Goal: Task Accomplishment & Management: Use online tool/utility

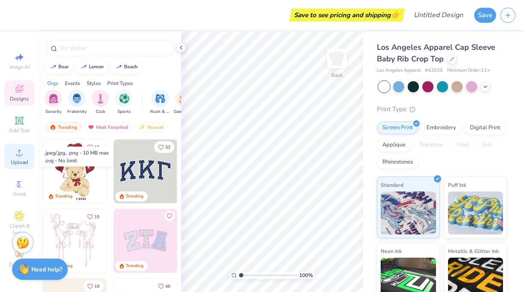
click at [22, 153] on icon at bounding box center [19, 152] width 10 height 10
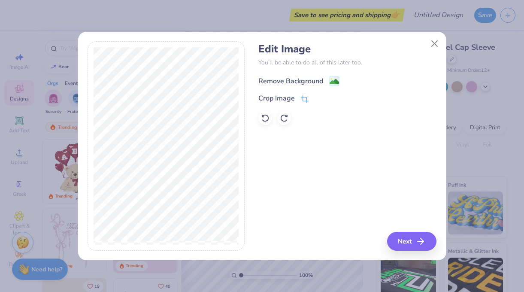
click at [324, 81] on div "Remove Background" at bounding box center [298, 81] width 81 height 11
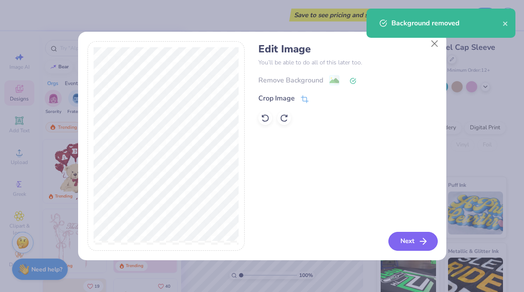
click at [403, 242] on button "Next" at bounding box center [412, 241] width 49 height 19
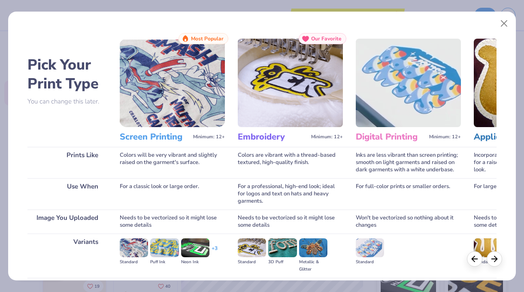
scroll to position [93, 0]
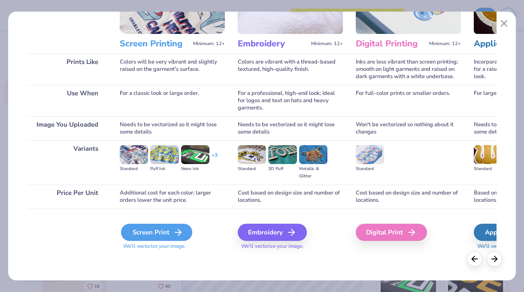
click at [156, 240] on div "Screen Print" at bounding box center [156, 232] width 71 height 17
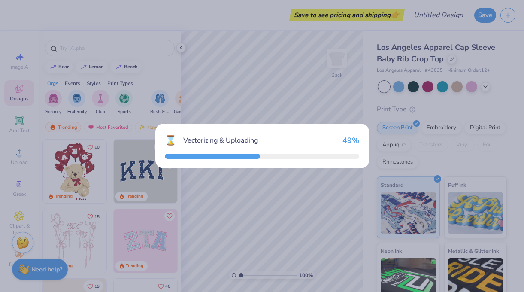
click at [156, 240] on div "⌛ Vectorizing & Uploading 49 %" at bounding box center [262, 146] width 524 height 292
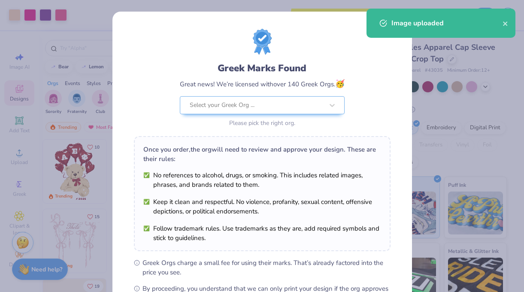
click at [378, 54] on div "Greek Marks Found Great news! We’re licensed with over 140 Greek Orgs. 🥳 Select…" at bounding box center [262, 79] width 257 height 100
click at [506, 23] on icon "close" at bounding box center [505, 23] width 4 height 4
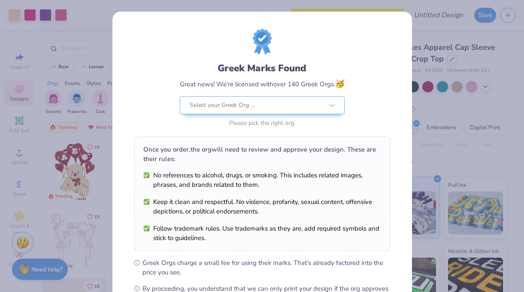
scroll to position [110, 0]
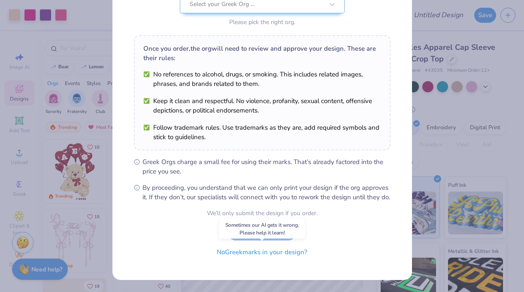
click at [284, 256] on button "No Greek marks in your design?" at bounding box center [261, 252] width 105 height 18
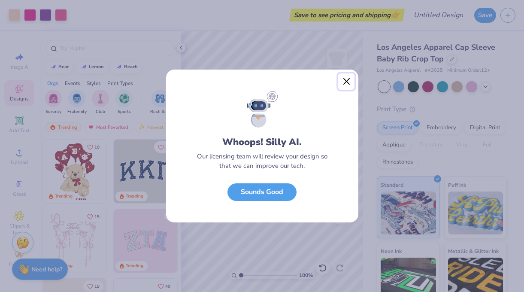
click at [351, 85] on button "Close" at bounding box center [346, 81] width 16 height 16
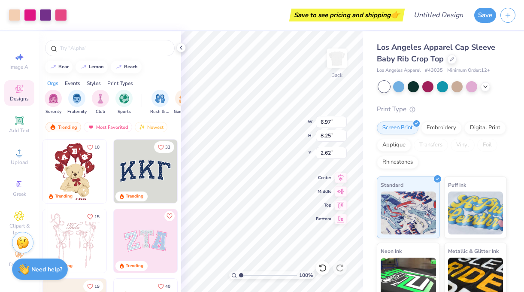
type input "0.89"
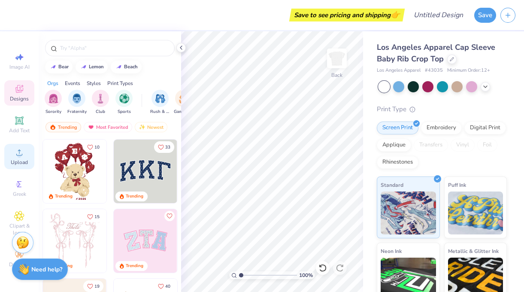
click at [21, 152] on icon at bounding box center [19, 152] width 10 height 10
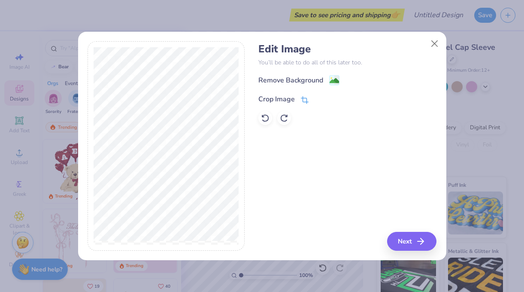
click at [302, 99] on icon at bounding box center [305, 100] width 8 height 8
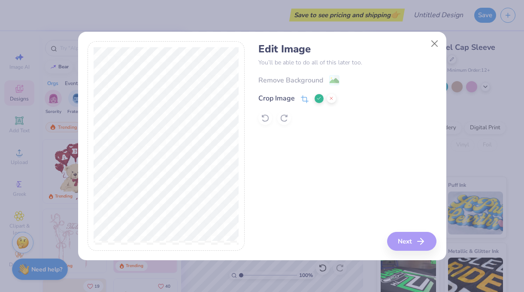
click at [270, 94] on div "Crop Image" at bounding box center [276, 98] width 36 height 10
click at [328, 51] on h4 "Edit Image" at bounding box center [347, 49] width 178 height 12
click at [320, 98] on icon at bounding box center [318, 98] width 5 height 5
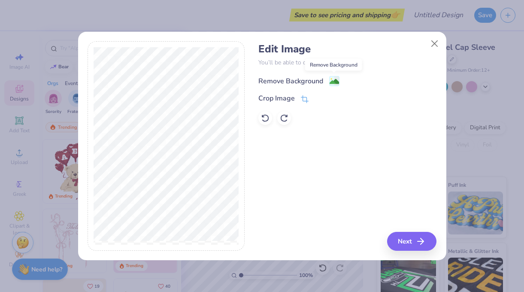
click at [335, 77] on image at bounding box center [334, 81] width 9 height 9
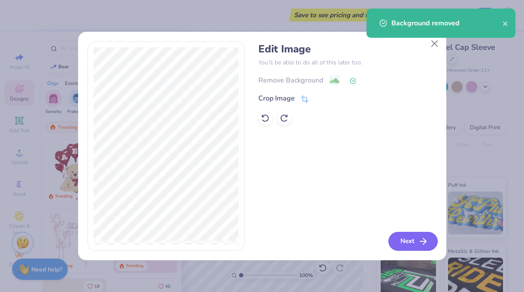
click at [407, 239] on button "Next" at bounding box center [412, 241] width 49 height 19
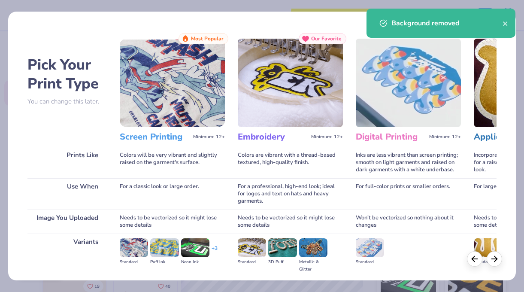
scroll to position [93, 0]
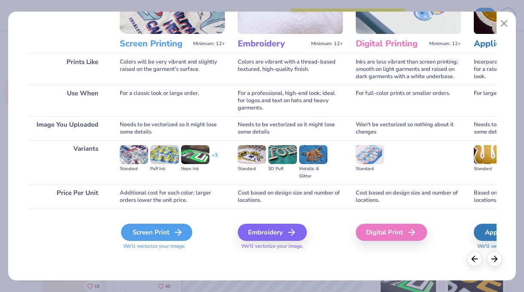
click at [165, 234] on div "Screen Print" at bounding box center [156, 232] width 71 height 17
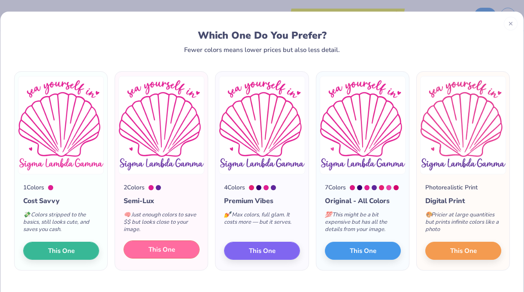
click at [174, 251] on span "This One" at bounding box center [161, 250] width 27 height 10
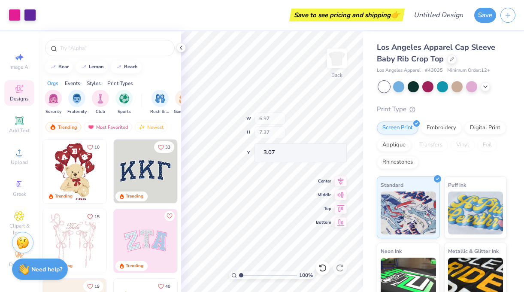
click at [291, 121] on div "100 % Back W 6.97 H 7.37 Y 3.07 Center Middle Top Bottom" at bounding box center [272, 161] width 182 height 260
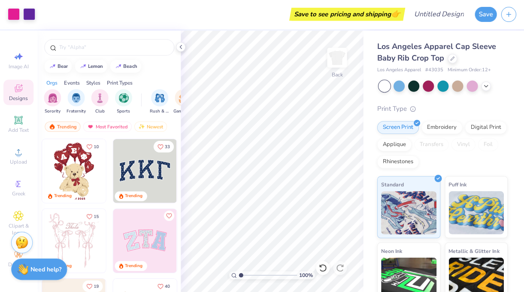
scroll to position [0, 0]
